Goal: Task Accomplishment & Management: Use online tool/utility

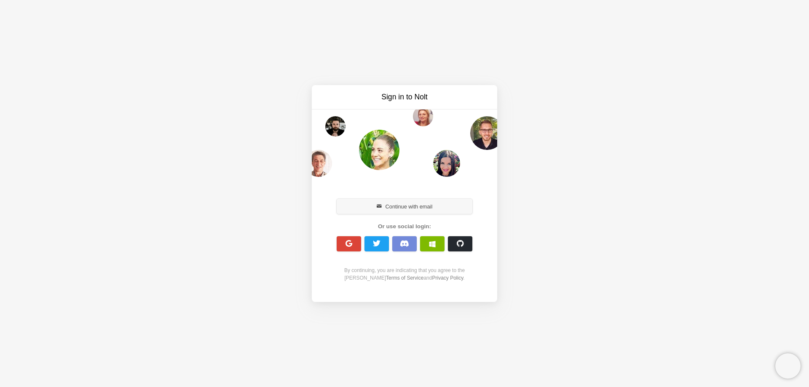
click at [405, 212] on button "Continue with email" at bounding box center [405, 206] width 136 height 15
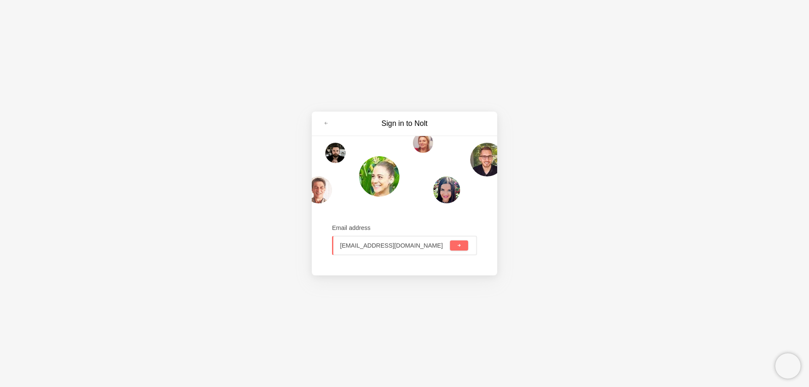
type input "[EMAIL_ADDRESS][DOMAIN_NAME]"
drag, startPoint x: 476, startPoint y: 244, endPoint x: 460, endPoint y: 251, distance: 17.9
click at [476, 243] on div "[EMAIL_ADDRESS][DOMAIN_NAME]" at bounding box center [404, 245] width 145 height 19
click at [460, 251] on div "[EMAIL_ADDRESS][DOMAIN_NAME]" at bounding box center [404, 245] width 145 height 19
click at [461, 244] on button "submit" at bounding box center [459, 246] width 18 height 10
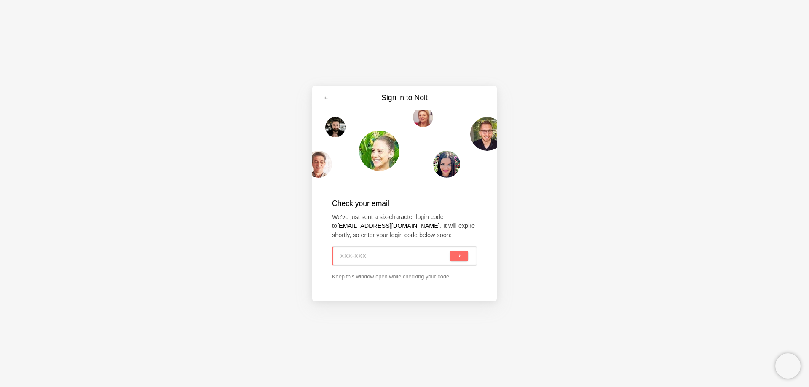
paste input "QGX-5UJ"
type input "QGX-5UJ"
click at [463, 254] on button "submit" at bounding box center [459, 256] width 18 height 10
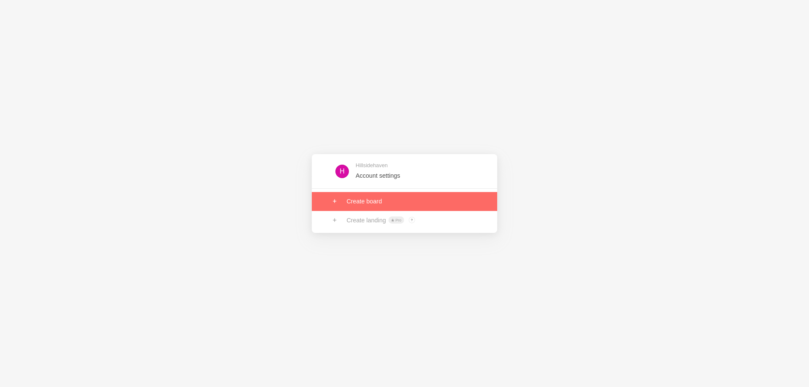
click at [366, 204] on link at bounding box center [404, 201] width 185 height 19
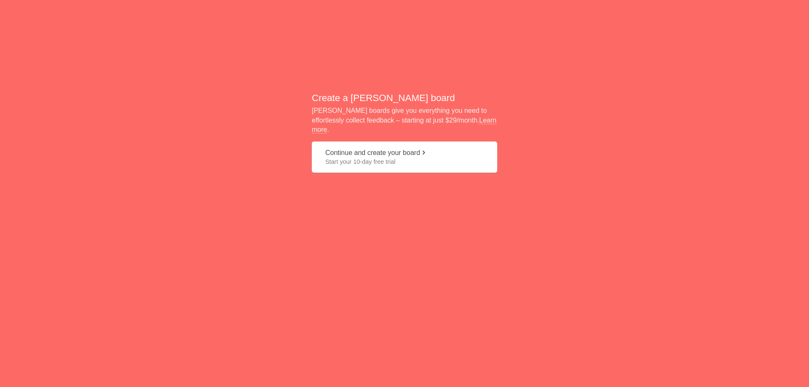
click at [370, 158] on span "Start your 10-day free trial" at bounding box center [404, 162] width 158 height 8
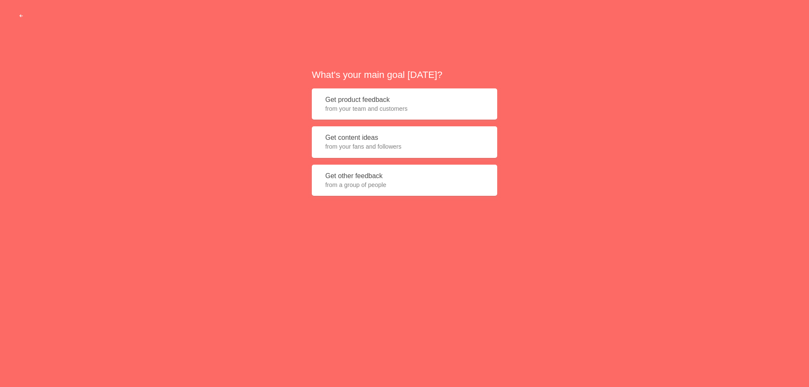
click at [362, 133] on button "Get content ideas from your fans and followers" at bounding box center [404, 142] width 185 height 32
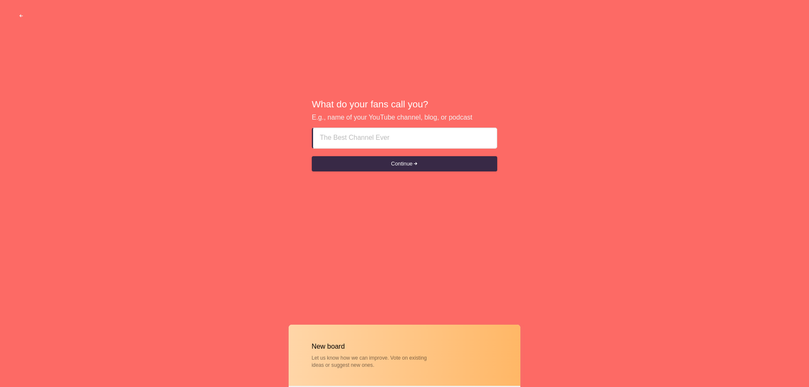
paste input "Toothache Relief at Night"
click at [361, 165] on button "Continue" at bounding box center [404, 163] width 185 height 15
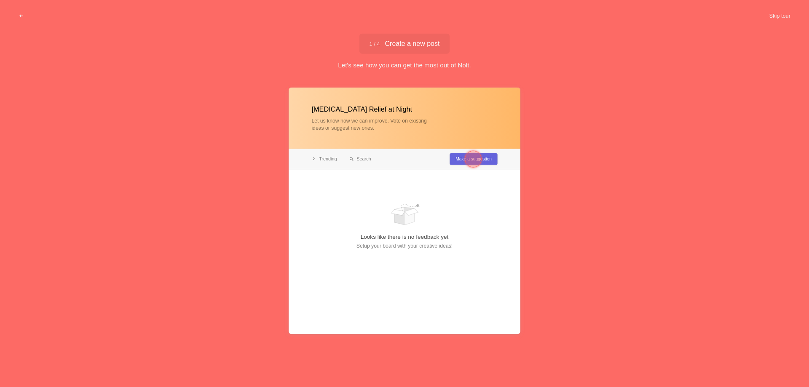
type input "Toothache Relief at Night"
drag, startPoint x: 456, startPoint y: 161, endPoint x: 468, endPoint y: 166, distance: 12.5
click at [458, 162] on div at bounding box center [405, 211] width 232 height 247
drag, startPoint x: 470, startPoint y: 156, endPoint x: 468, endPoint y: 164, distance: 8.3
click at [470, 156] on div at bounding box center [473, 159] width 17 height 17
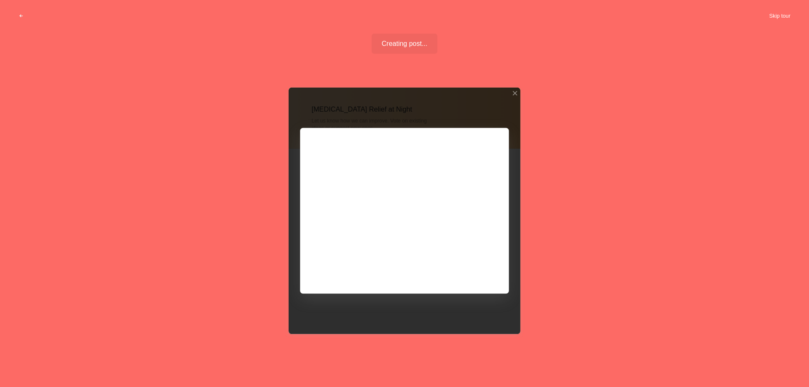
click at [781, 16] on button "Skip tour" at bounding box center [780, 15] width 42 height 15
